Goal: Register for event/course: Register for event/course

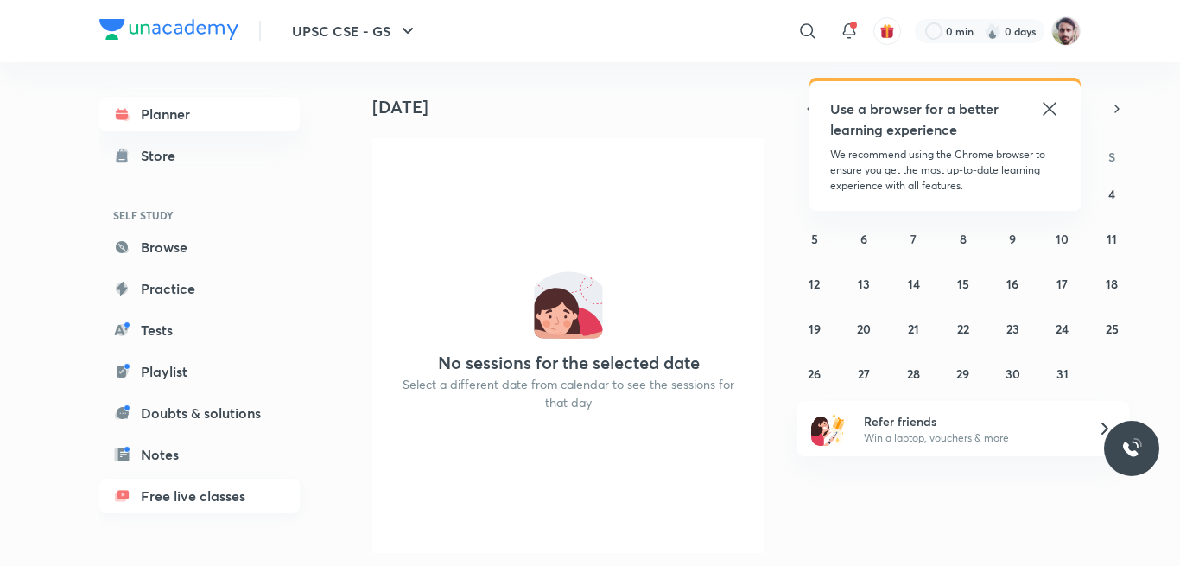
click at [182, 492] on link "Free live classes" at bounding box center [199, 496] width 200 height 35
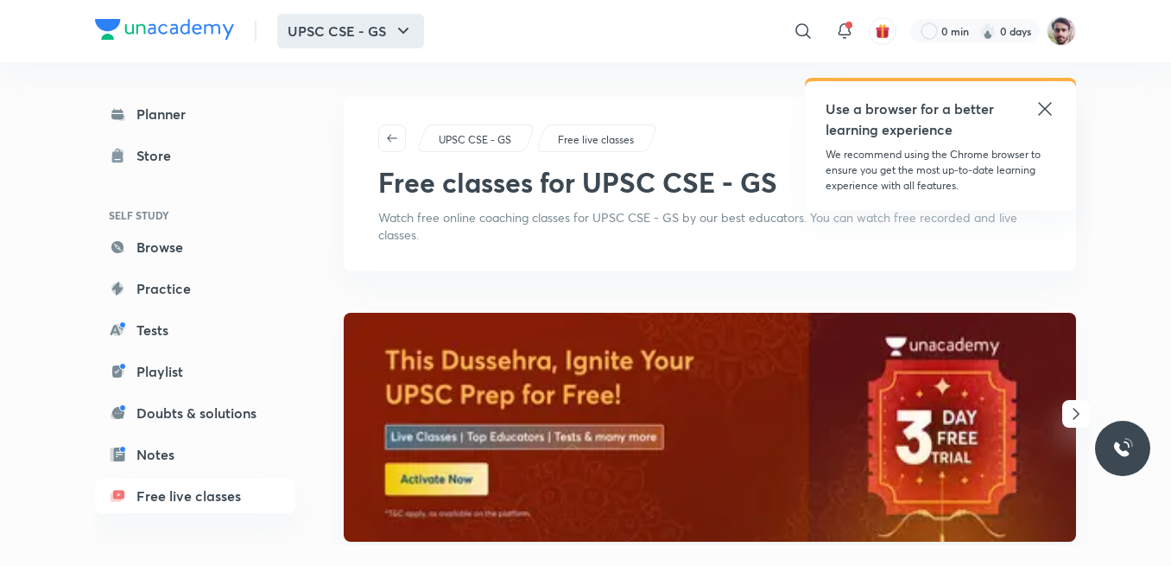
click at [358, 39] on button "UPSC CSE - GS" at bounding box center [350, 31] width 147 height 35
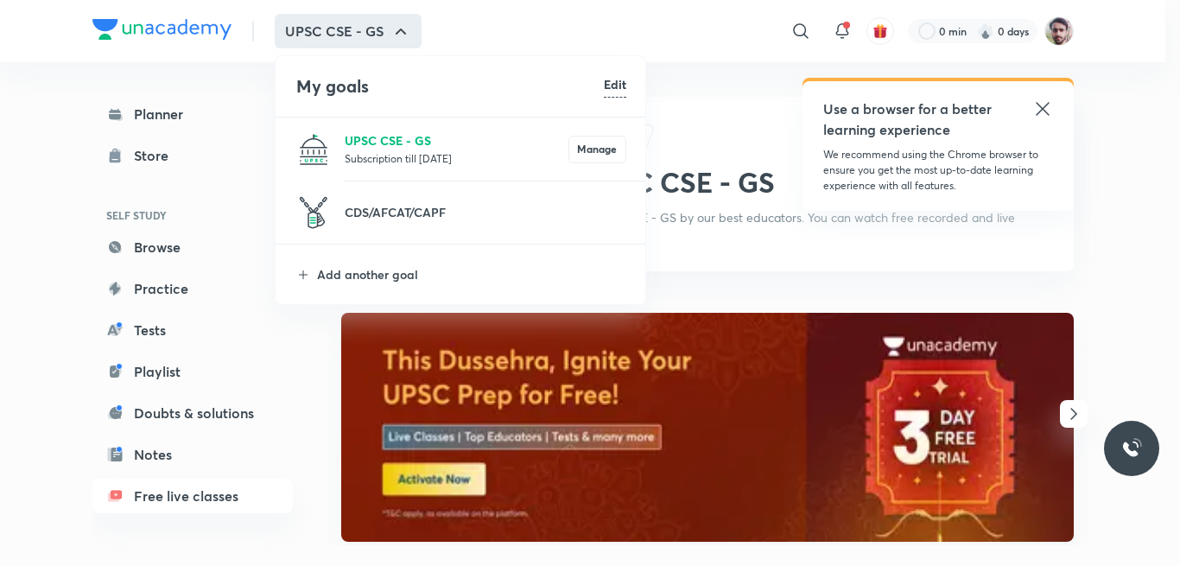
click at [380, 142] on p "UPSC CSE - GS" at bounding box center [457, 140] width 224 height 18
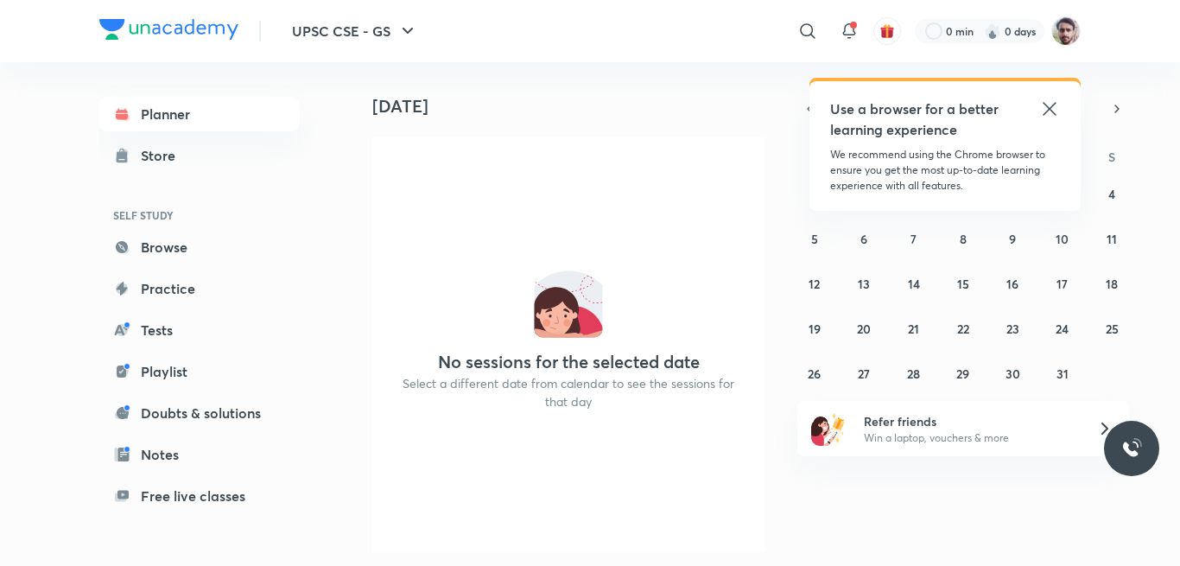
scroll to position [16, 0]
click at [766, 561] on div "Today No sessions for the selected date Select a different date from calendar t…" at bounding box center [561, 314] width 427 height 504
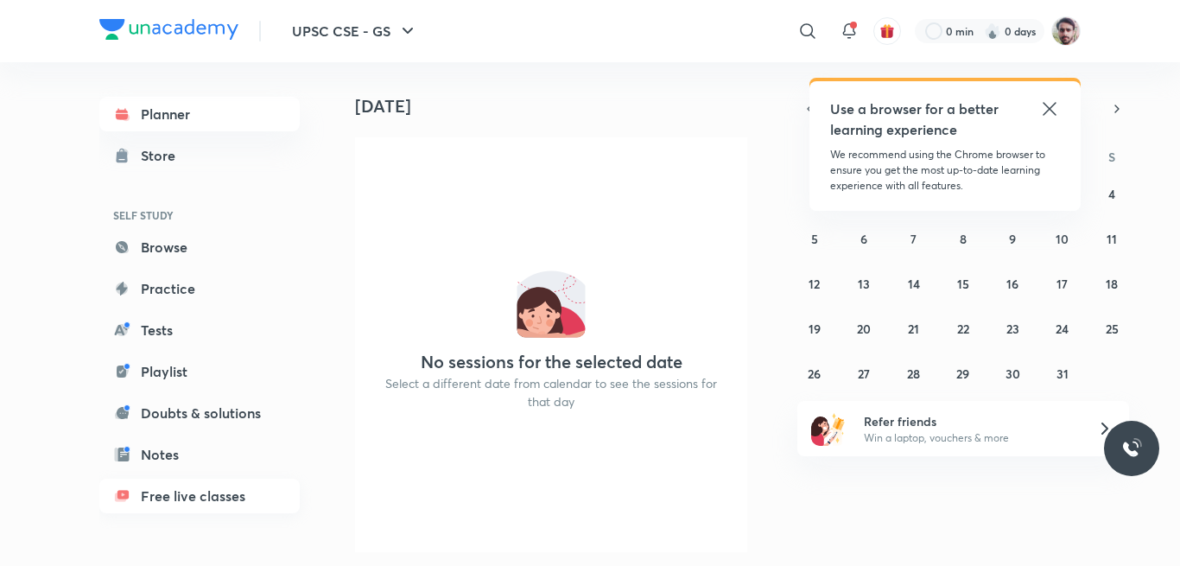
click at [181, 494] on link "Free live classes" at bounding box center [199, 496] width 200 height 35
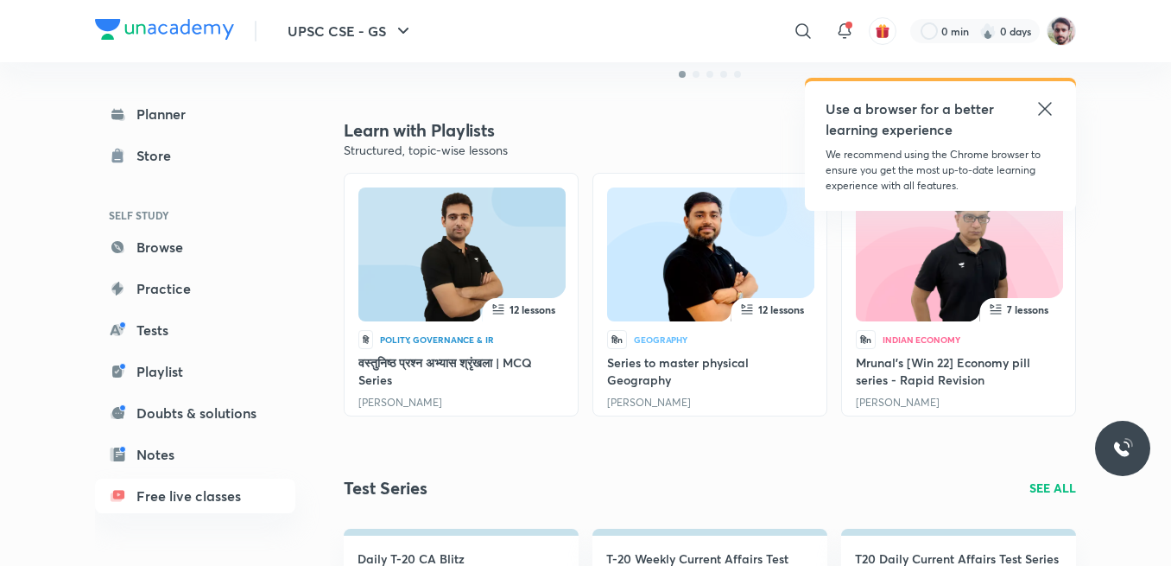
click at [1044, 104] on icon at bounding box center [1045, 108] width 21 height 21
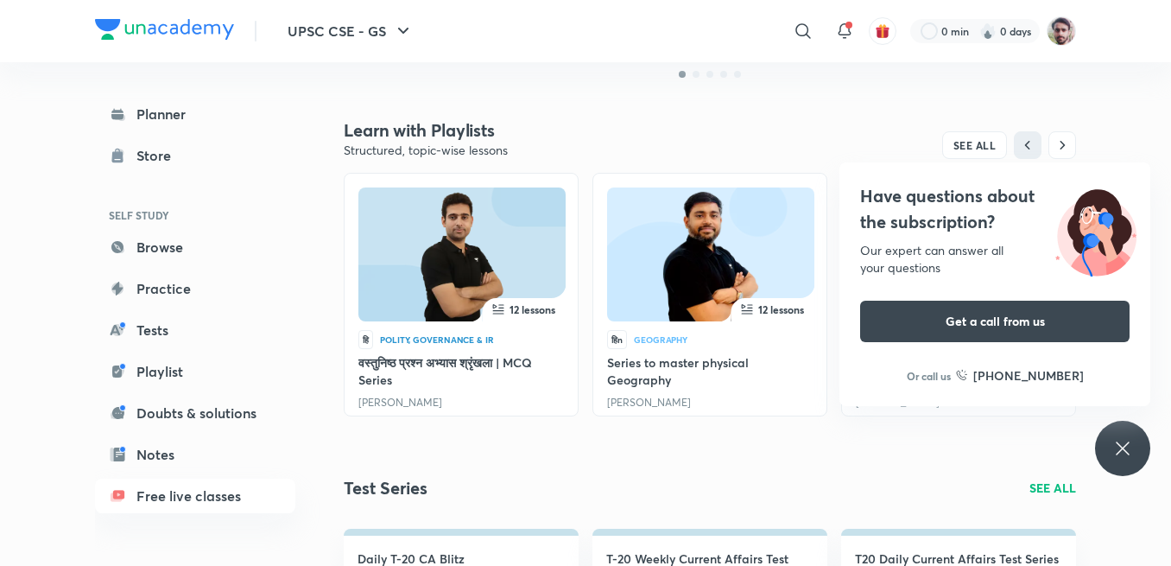
click at [668, 402] on link "[PERSON_NAME]" at bounding box center [649, 402] width 84 height 13
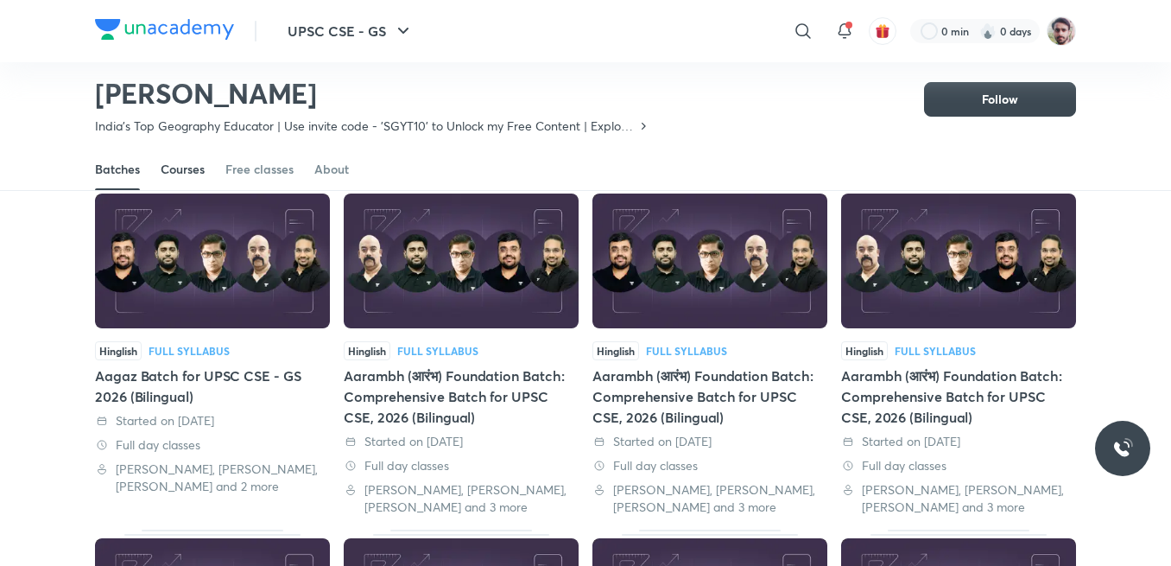
click at [201, 174] on div "Courses" at bounding box center [183, 169] width 44 height 17
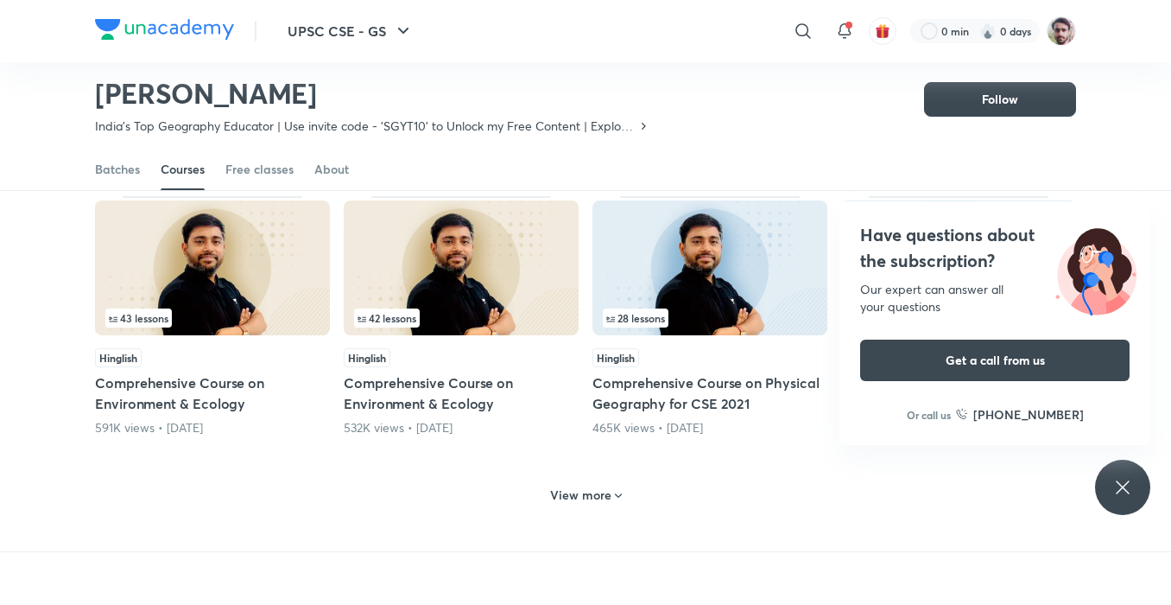
scroll to position [732, 0]
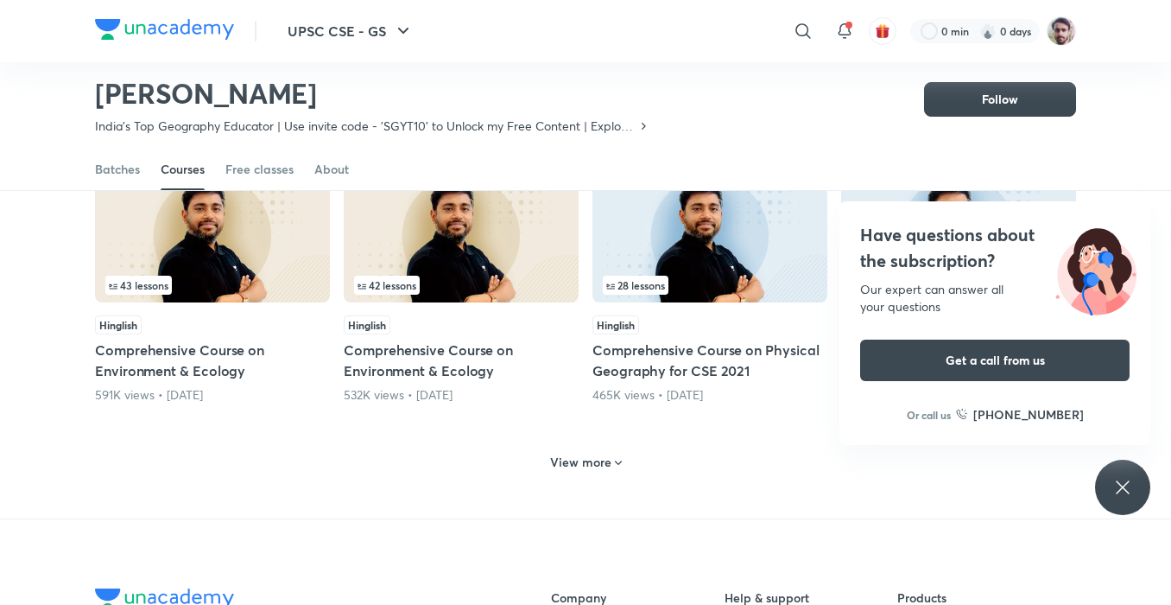
click at [595, 454] on h6 "View more" at bounding box center [580, 462] width 61 height 17
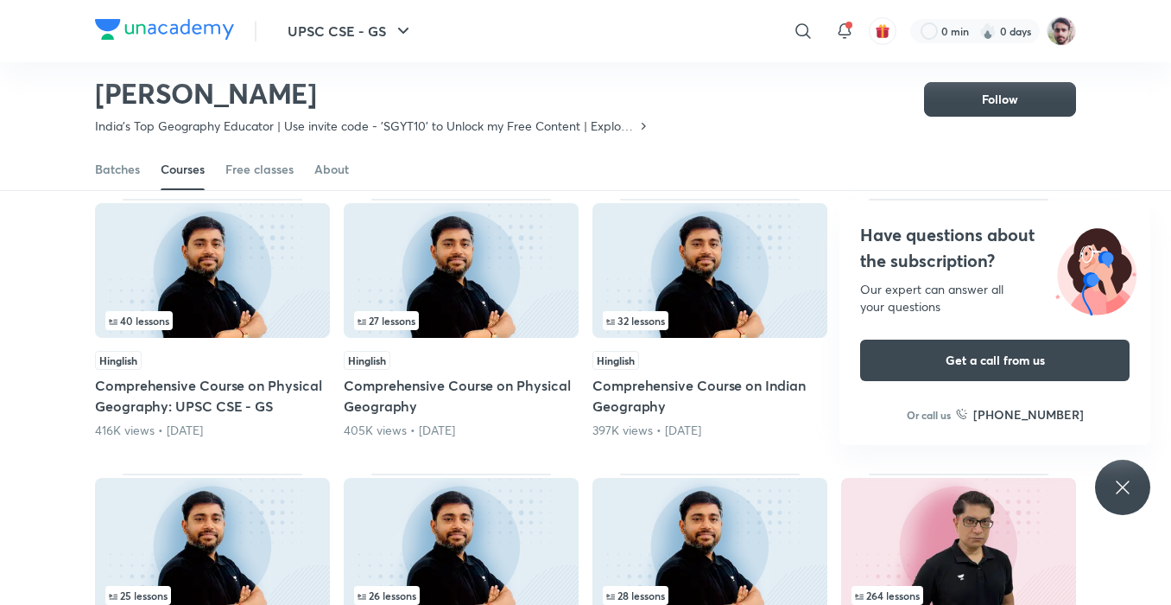
scroll to position [1250, 0]
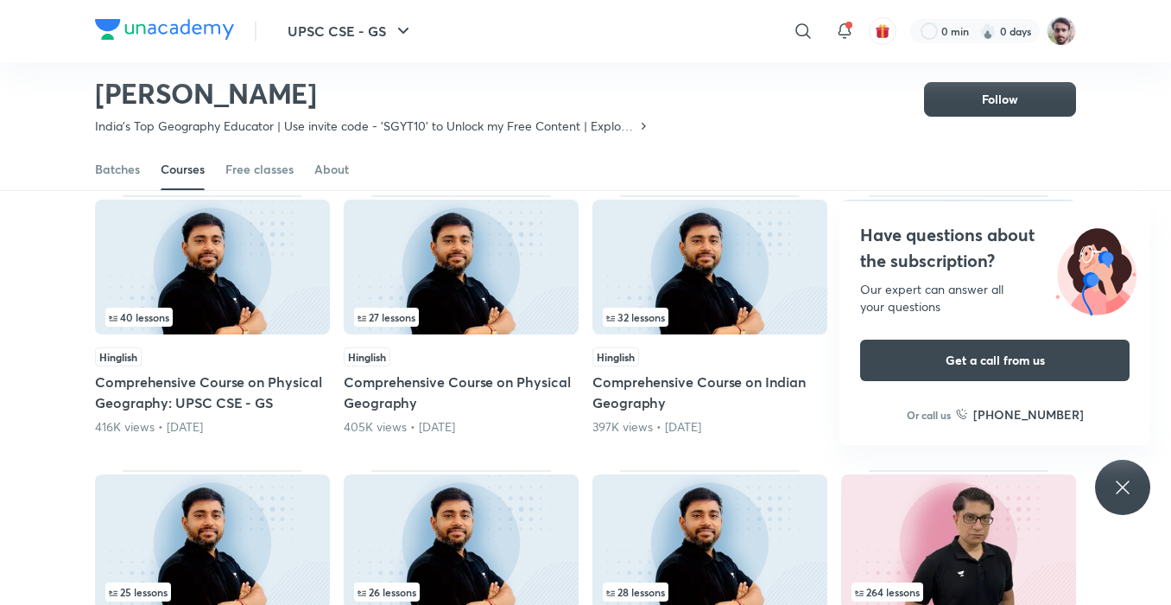
click at [682, 248] on img at bounding box center [710, 267] width 235 height 135
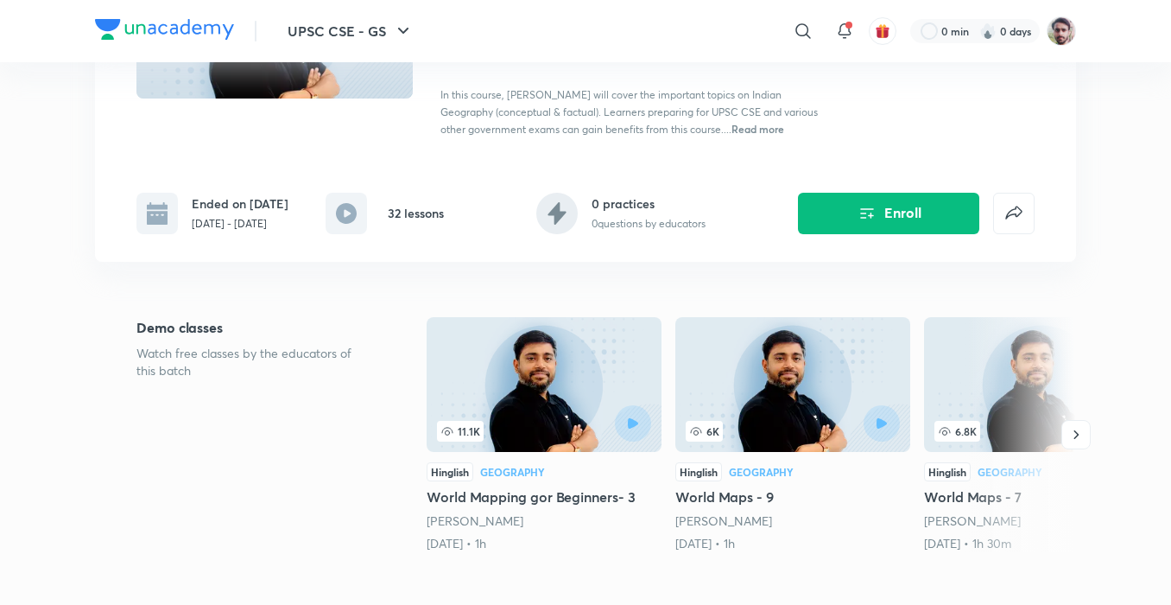
scroll to position [242, 0]
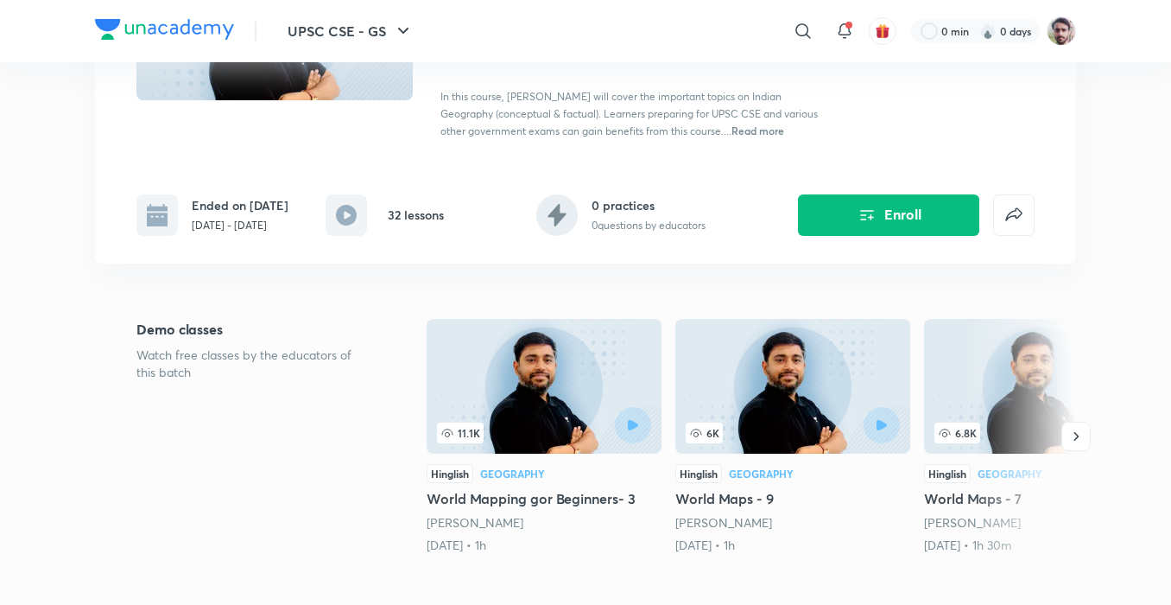
click at [409, 224] on h6 "32 lessons" at bounding box center [416, 215] width 56 height 18
click at [343, 216] on icon at bounding box center [346, 215] width 21 height 21
click at [1081, 451] on button "button" at bounding box center [1076, 436] width 29 height 29
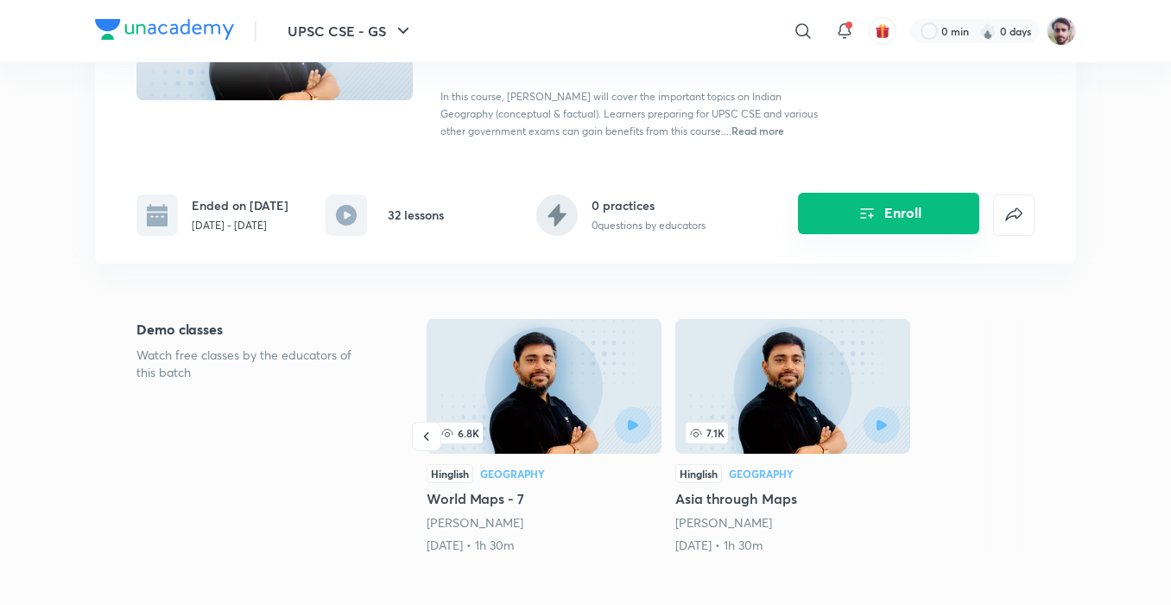
click at [882, 225] on button "Enroll" at bounding box center [888, 213] width 181 height 41
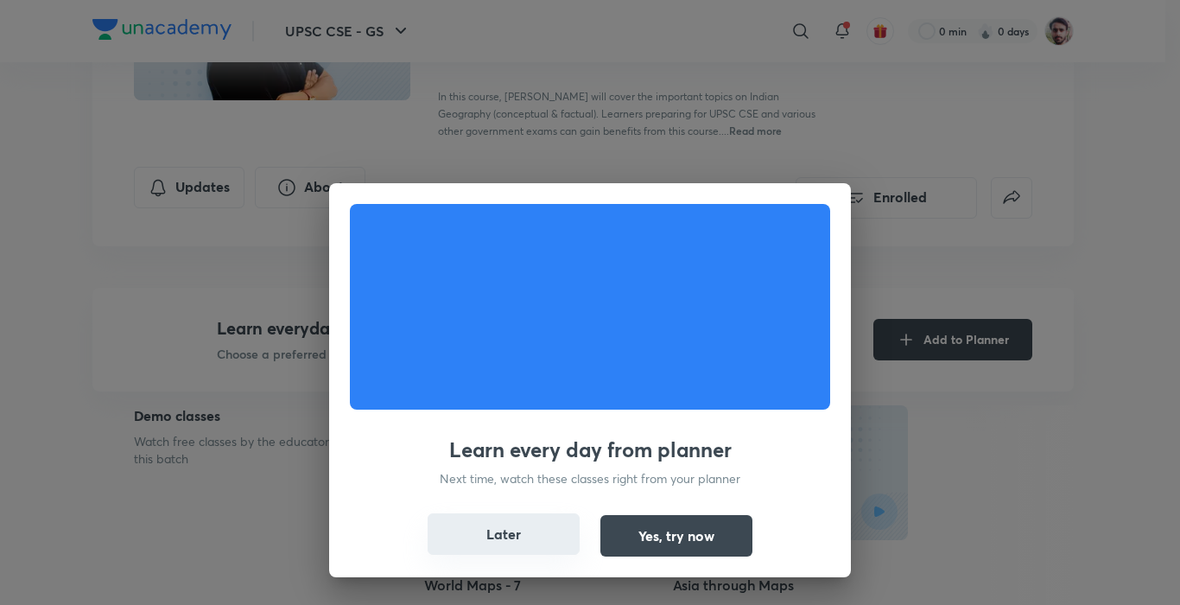
click at [508, 525] on button "Later" at bounding box center [504, 533] width 152 height 41
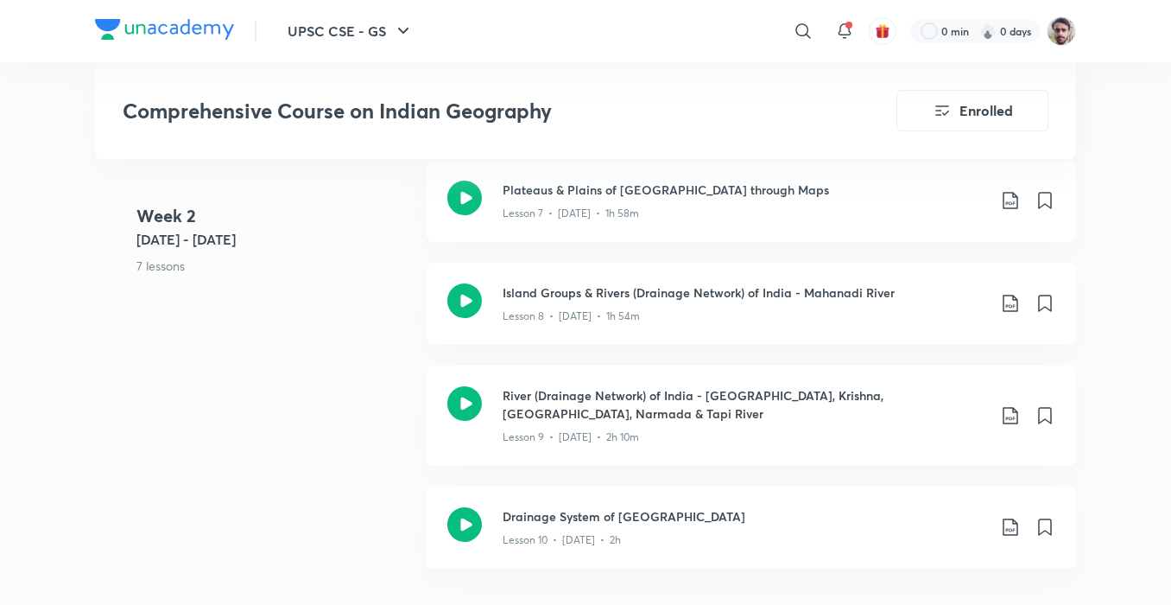
scroll to position [1555, 0]
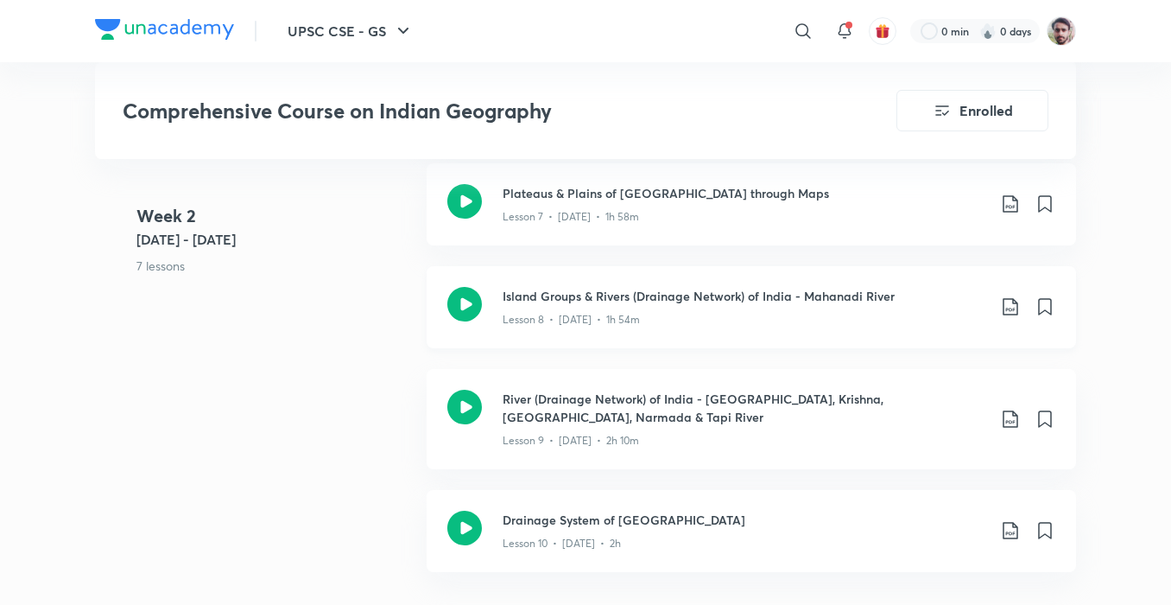
drag, startPoint x: 464, startPoint y: 407, endPoint x: 472, endPoint y: 336, distance: 71.3
click at [464, 407] on icon at bounding box center [464, 407] width 35 height 35
